Goal: Consume media (video, audio)

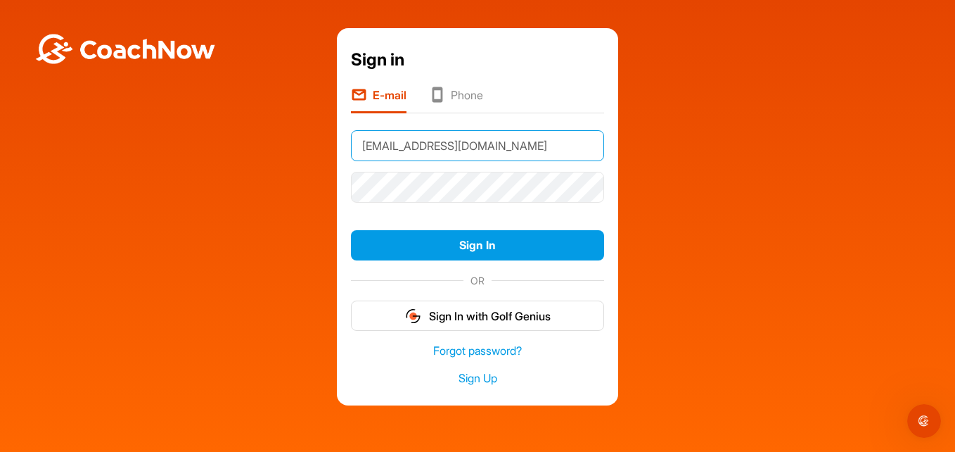
type input "[EMAIL_ADDRESS][DOMAIN_NAME]"
click at [351, 230] on button "Sign In" at bounding box center [477, 245] width 253 height 30
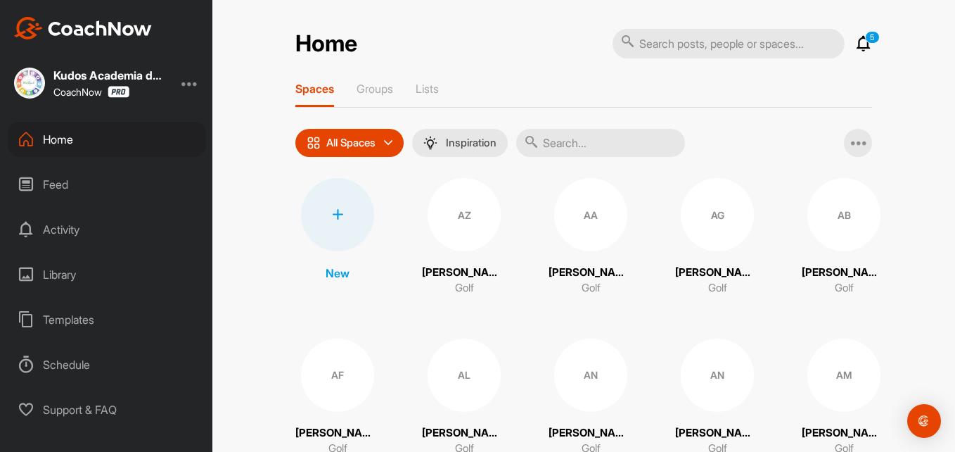
click at [70, 180] on div "Feed" at bounding box center [107, 184] width 198 height 35
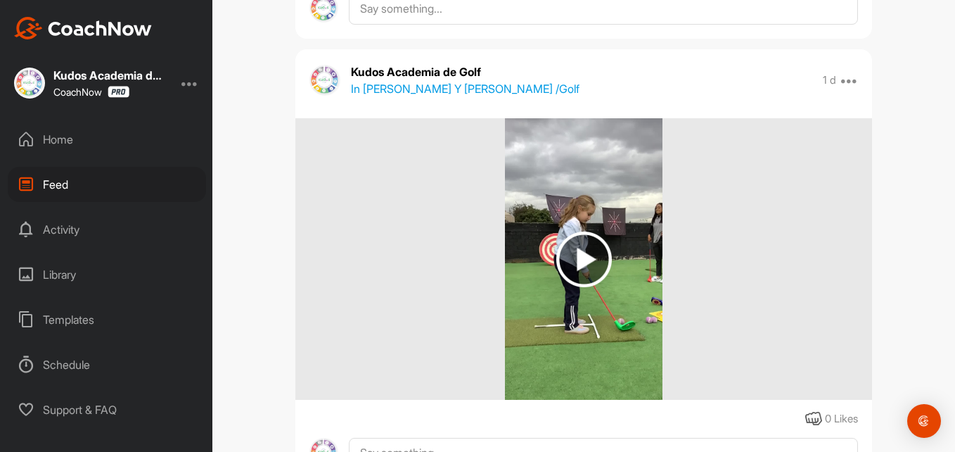
scroll to position [4875, 0]
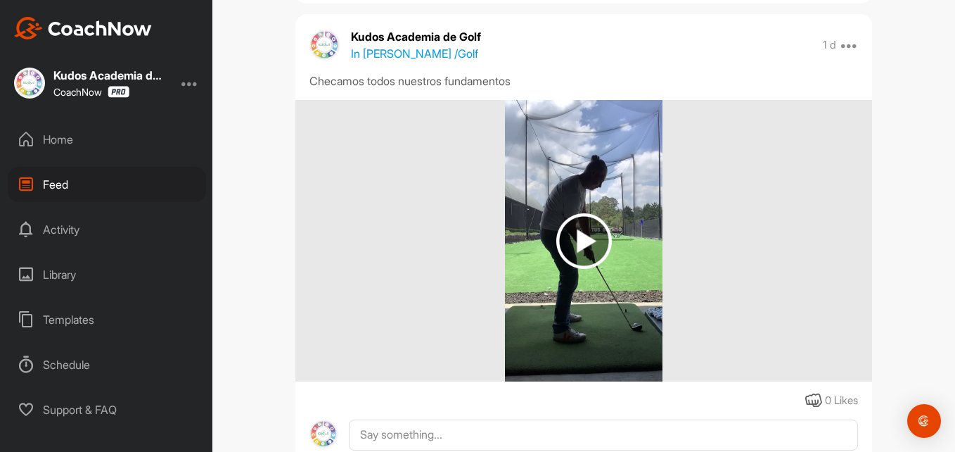
click at [589, 240] on img at bounding box center [585, 241] width 56 height 56
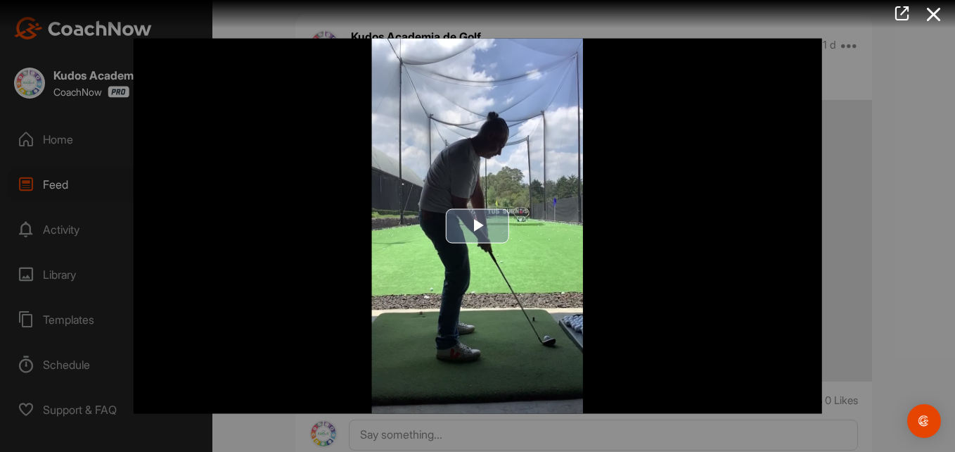
click at [478, 226] on span "Video Player" at bounding box center [478, 226] width 0 height 0
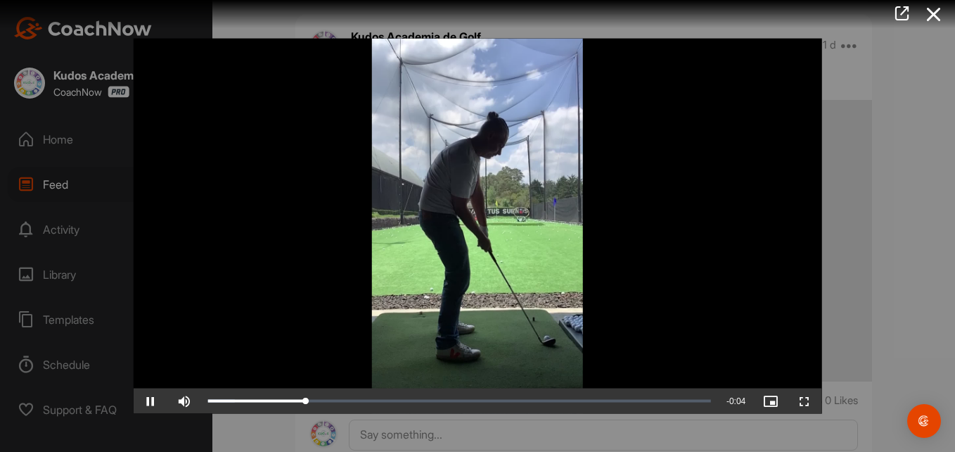
click at [587, 293] on video "Video Player" at bounding box center [478, 226] width 689 height 375
click at [932, 18] on icon at bounding box center [934, 14] width 32 height 26
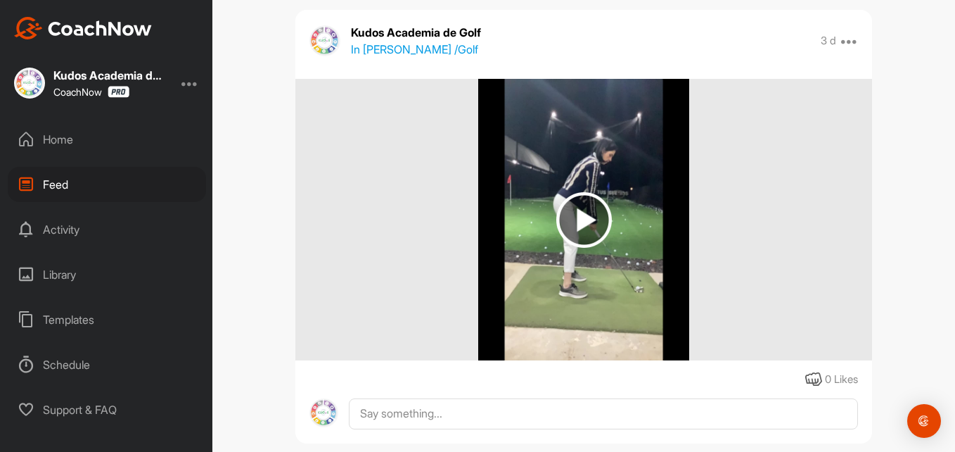
scroll to position [26552, 0]
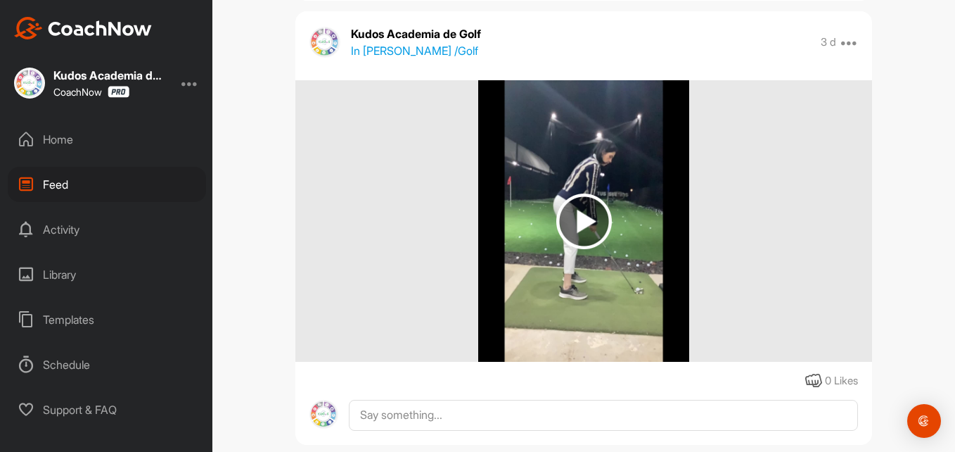
click at [573, 239] on img at bounding box center [585, 221] width 56 height 56
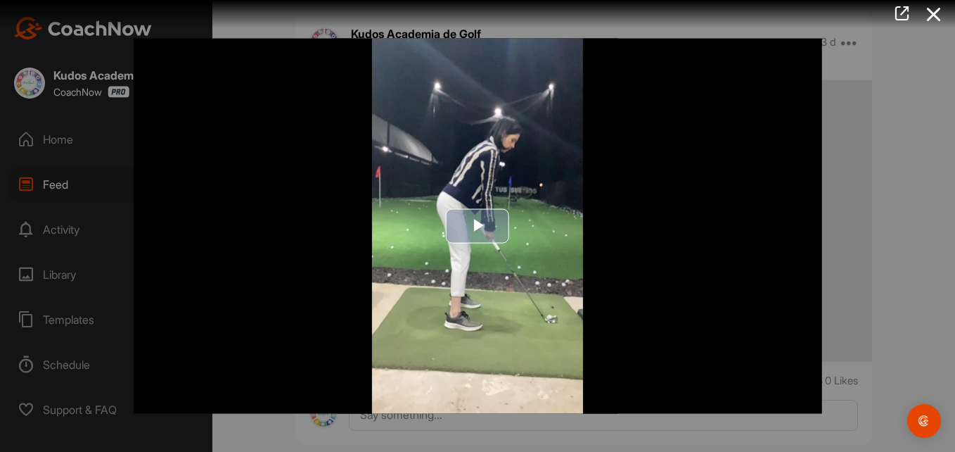
click at [478, 226] on span "Video Player" at bounding box center [478, 226] width 0 height 0
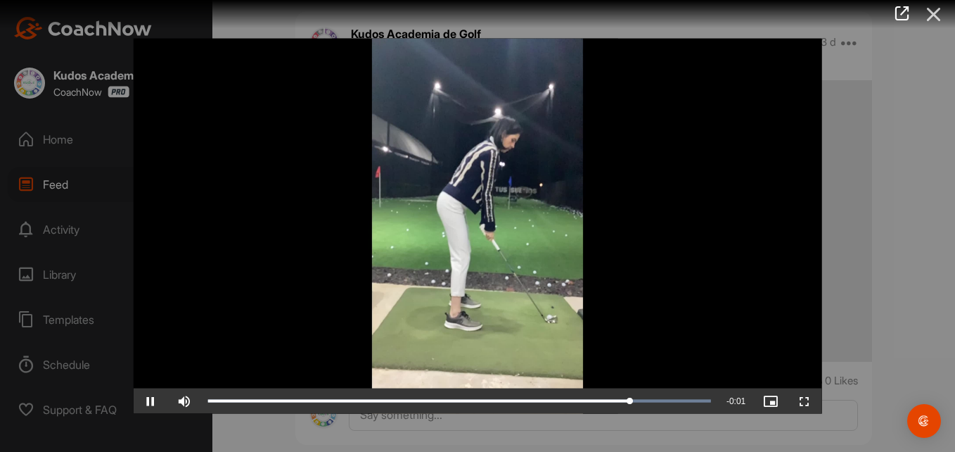
click at [938, 12] on icon at bounding box center [934, 14] width 32 height 26
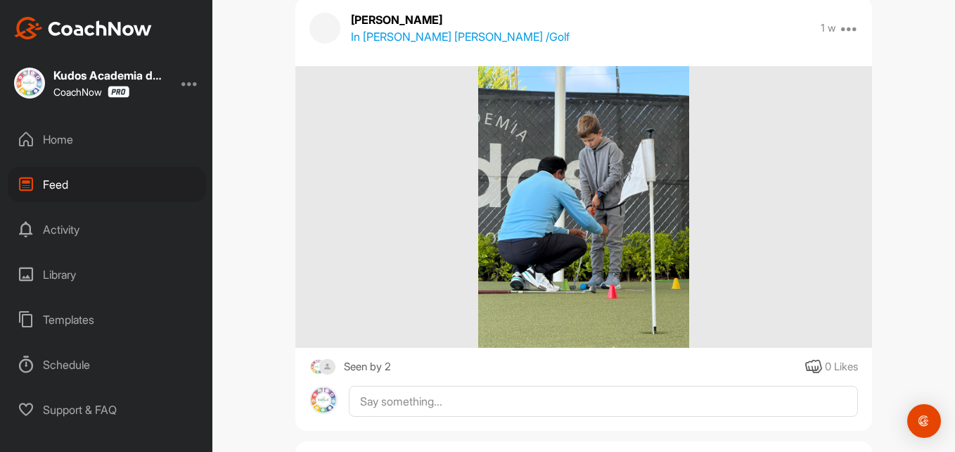
scroll to position [40292, 0]
click at [578, 248] on img at bounding box center [583, 205] width 211 height 281
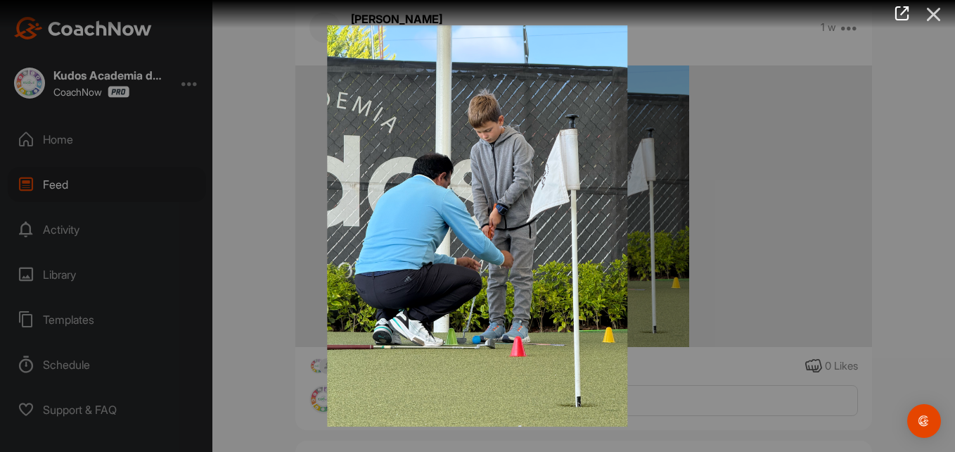
click at [931, 23] on icon at bounding box center [934, 14] width 32 height 26
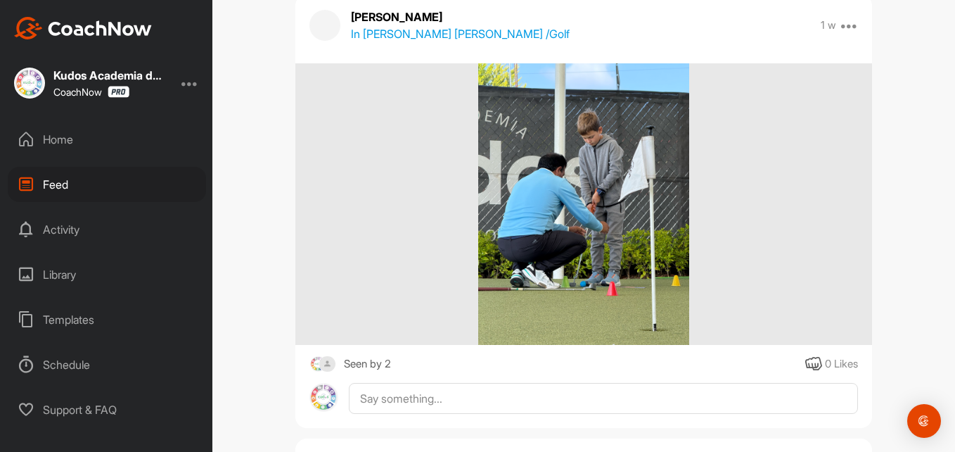
scroll to position [40293, 0]
click at [722, 283] on div at bounding box center [584, 204] width 577 height 281
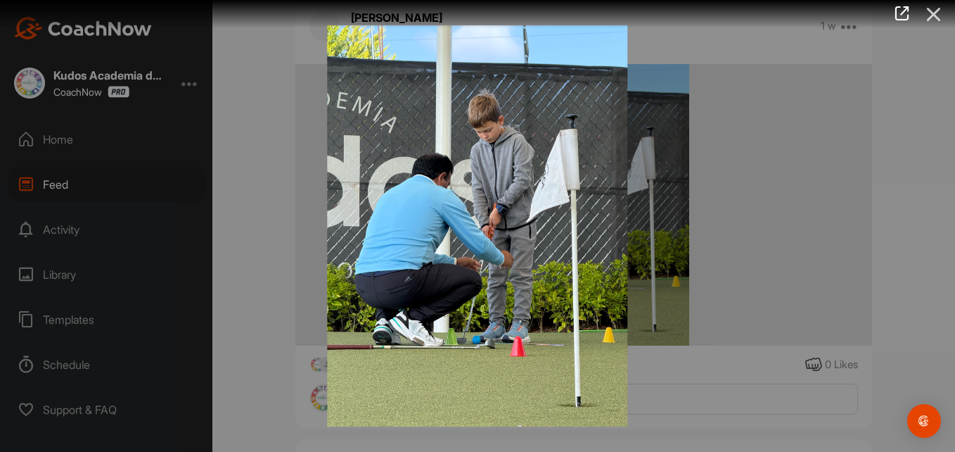
click at [934, 9] on icon at bounding box center [934, 14] width 32 height 26
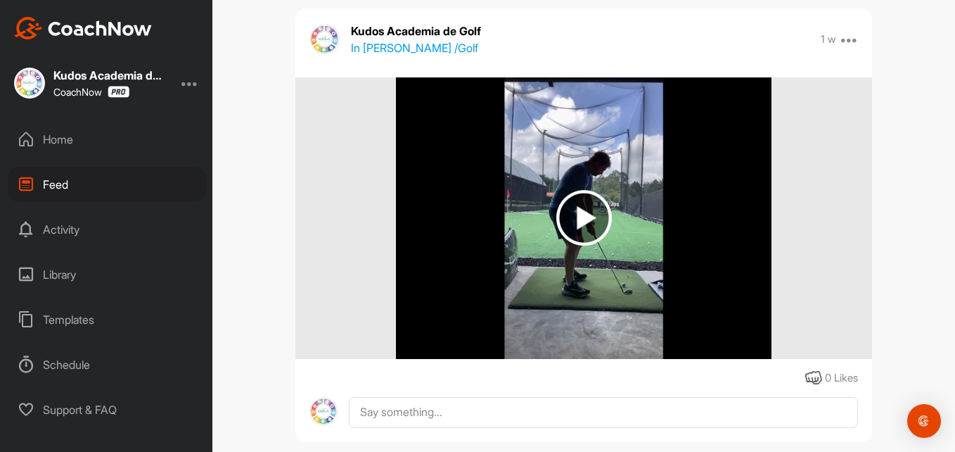
scroll to position [44891, 0]
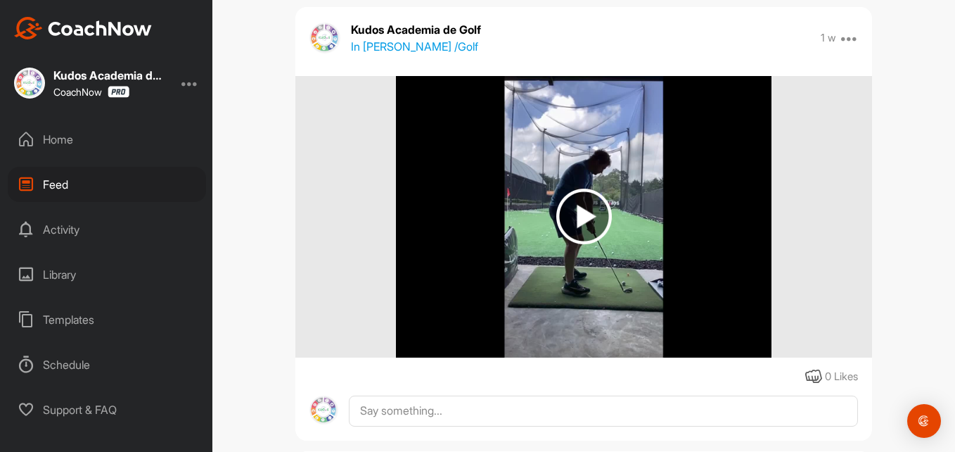
click at [573, 244] on img at bounding box center [585, 217] width 56 height 56
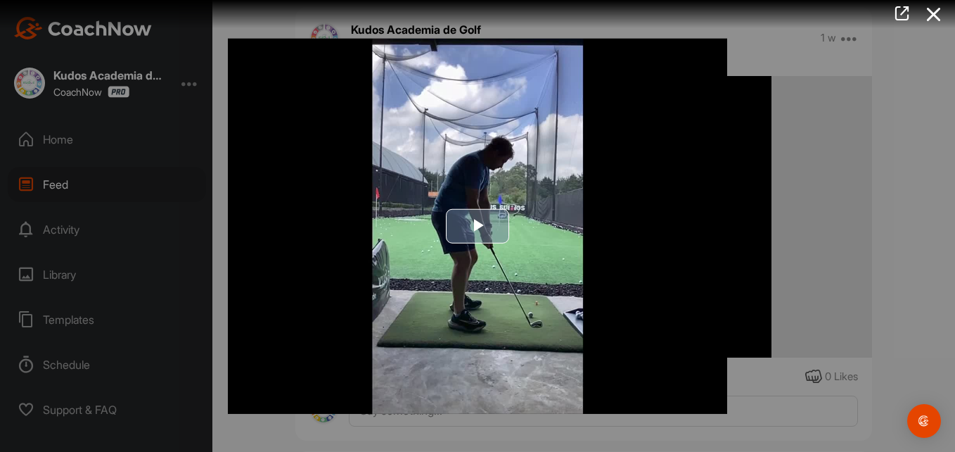
click at [478, 226] on span "Video Player" at bounding box center [478, 226] width 0 height 0
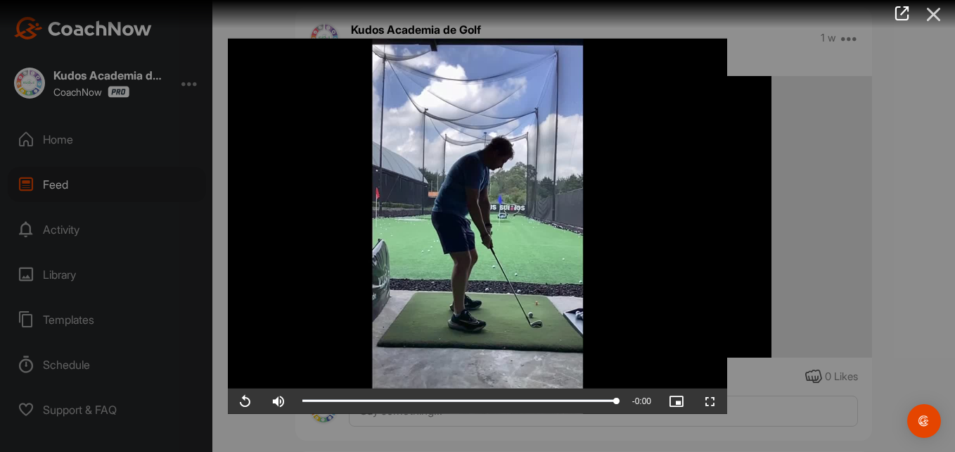
click at [936, 15] on icon at bounding box center [934, 14] width 32 height 26
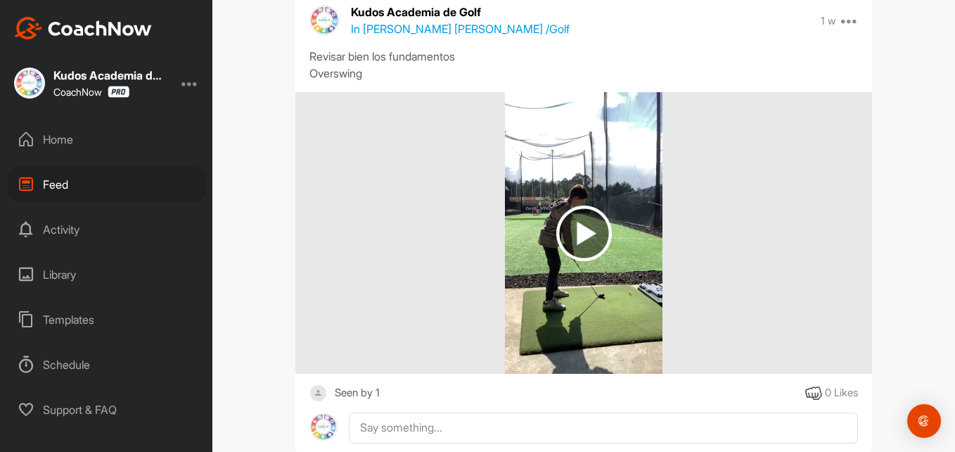
scroll to position [48583, 0]
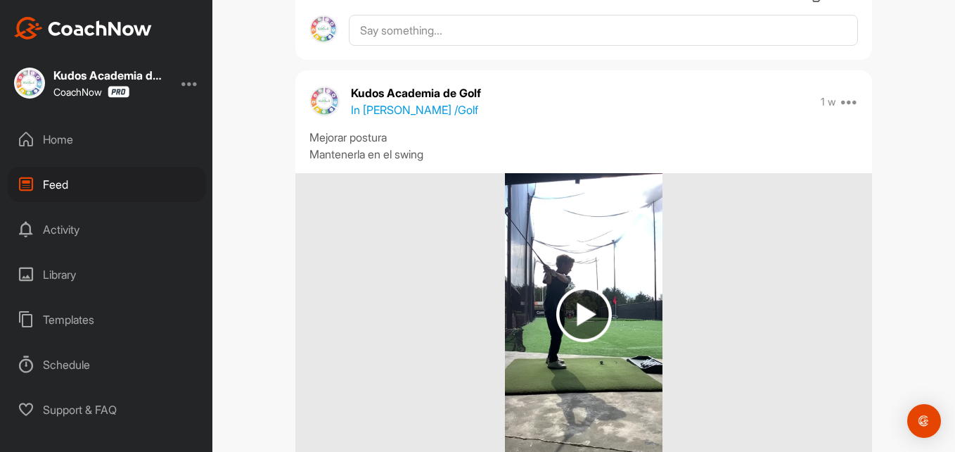
click at [416, 118] on p "In [PERSON_NAME] / Golf" at bounding box center [414, 109] width 127 height 17
